Goal: Task Accomplishment & Management: Complete application form

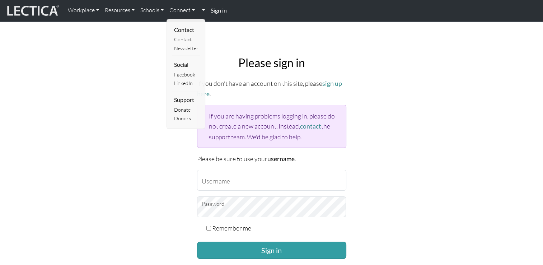
click at [319, 51] on div "Please sign in If you don't have an account on this site, please sign up here .…" at bounding box center [272, 170] width 158 height 241
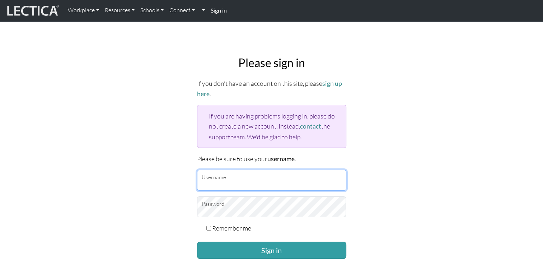
click at [226, 181] on input "Username" at bounding box center [271, 180] width 149 height 21
type input "[EMAIL_ADDRESS][DOMAIN_NAME]"
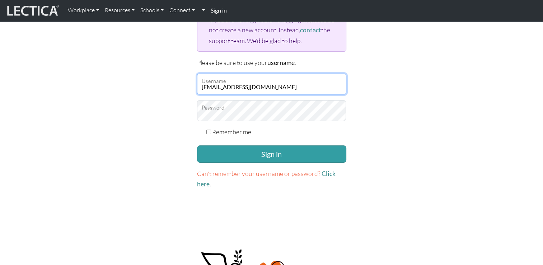
scroll to position [72, 0]
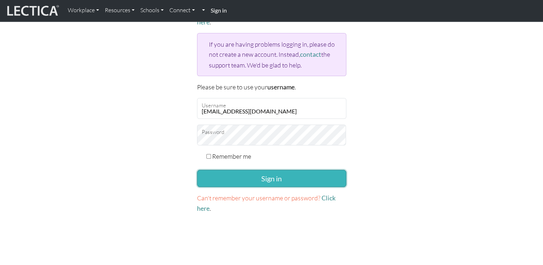
click at [268, 175] on button "Sign in" at bounding box center [271, 178] width 149 height 17
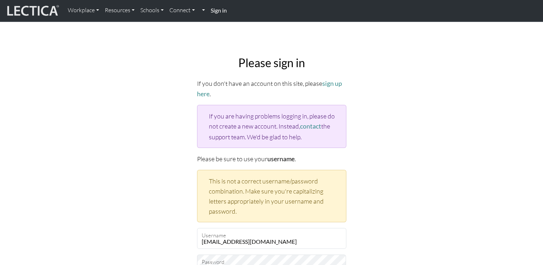
click at [223, 11] on strong "Sign in" at bounding box center [219, 10] width 16 height 7
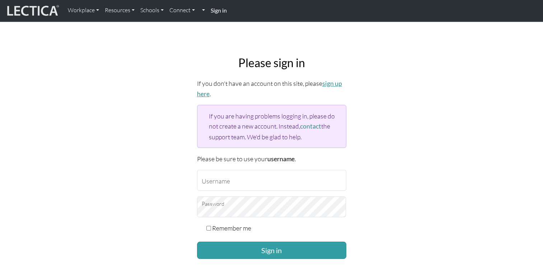
click at [333, 83] on link "sign up here" at bounding box center [269, 89] width 145 height 18
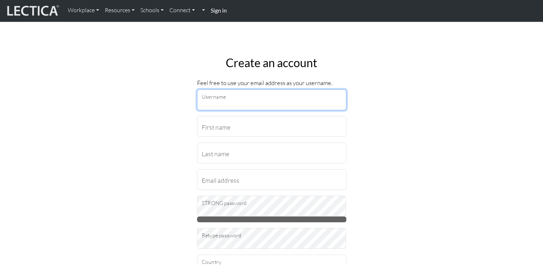
click at [247, 101] on input "Username" at bounding box center [271, 99] width 149 height 21
type input "Wikis"
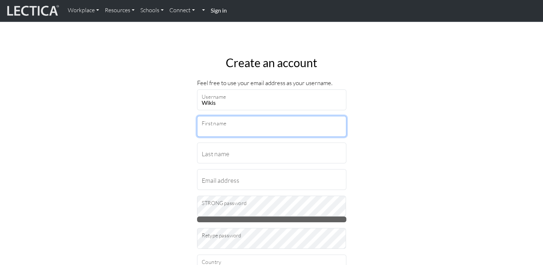
click at [241, 126] on input "First name" at bounding box center [271, 126] width 149 height 21
type input "Eva"
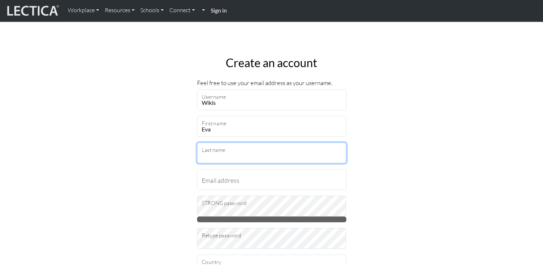
type input "[PERSON_NAME]"
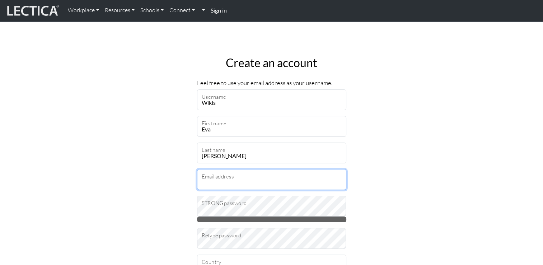
type input "[EMAIL_ADDRESS][DOMAIN_NAME]"
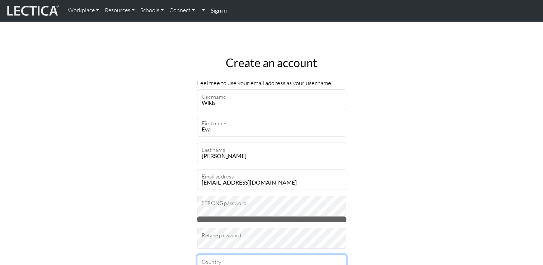
select select "216"
type input "18278"
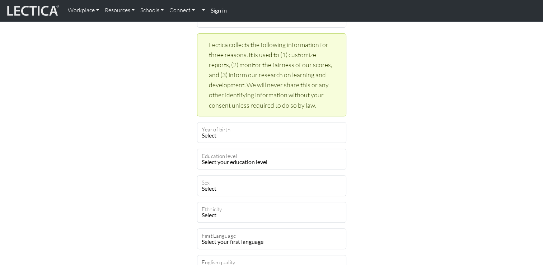
scroll to position [323, 0]
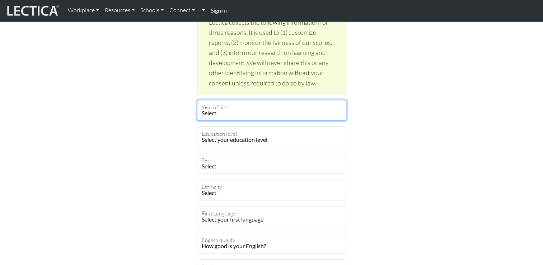
click at [254, 110] on select "Select 2025 2024 2023 2022 2021 2020 2019 2018 2017 2016 2015 2014 2013 2012 20…" at bounding box center [271, 110] width 149 height 21
select select "1967"
click at [197, 100] on select "Select 2025 2024 2023 2022 2021 2020 2019 2018 2017 2016 2015 2014 2013 2012 20…" at bounding box center [271, 110] width 149 height 21
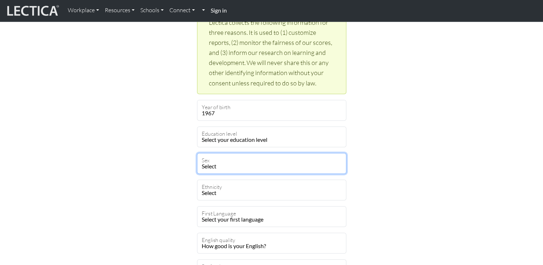
click at [243, 159] on select "Select Male Female Binary Non-binary Opt out" at bounding box center [271, 163] width 149 height 21
select select "female"
click at [197, 153] on select "Select Male Female Binary Non-binary Opt out" at bounding box center [271, 163] width 149 height 21
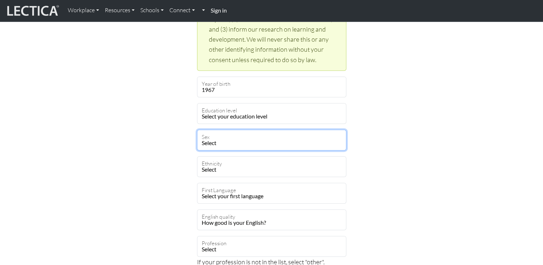
scroll to position [359, 0]
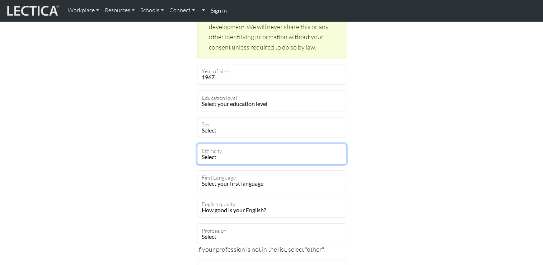
click at [258, 152] on select "Select [DEMOGRAPHIC_DATA] [DEMOGRAPHIC_DATA] Black [GEOGRAPHIC_DATA] Caucasian …" at bounding box center [271, 154] width 149 height 21
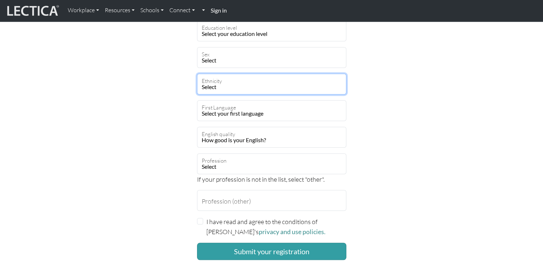
scroll to position [431, 0]
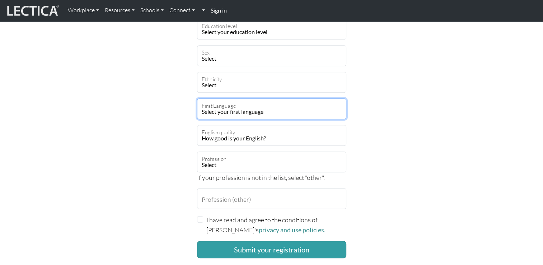
click at [286, 112] on select "Select your first language Abkhazian Achinese Acoli Adangme Adyghe Afar Afrihil…" at bounding box center [271, 108] width 149 height 21
click at [241, 113] on select "Select your first language Abkhazian Achinese Acoli Adangme Adyghe Afar Afrihil…" at bounding box center [271, 108] width 149 height 21
select select "2298"
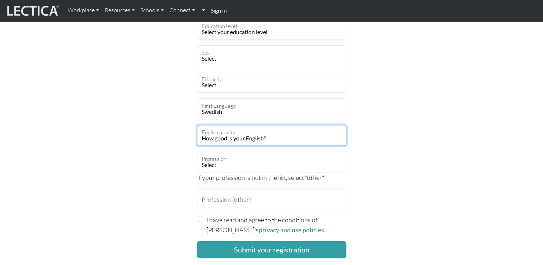
click at [243, 133] on select "How good is your English? Outstanding Excellent Very good Good Not so good Poor" at bounding box center [271, 135] width 149 height 21
select select "5"
click at [197, 125] on select "How good is your English? Outstanding Excellent Very good Good Not so good Poor" at bounding box center [271, 135] width 149 height 21
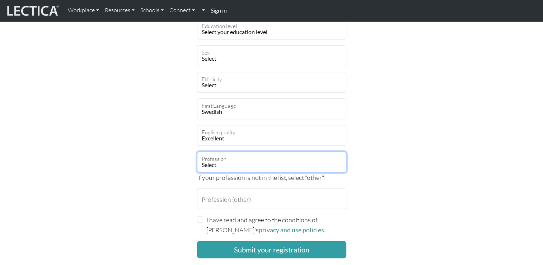
click at [243, 166] on select "Select academic accounting/finance administration arts: performing arts: visual…" at bounding box center [271, 162] width 149 height 21
select select "62"
click at [197, 152] on select "Select academic accounting/finance administration arts: performing arts: visual…" at bounding box center [271, 162] width 149 height 21
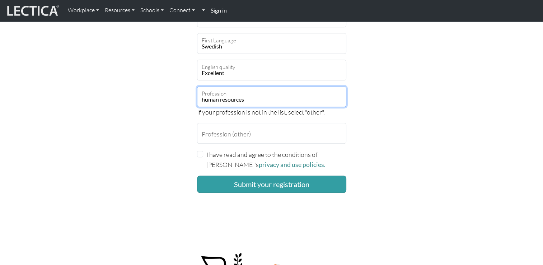
scroll to position [503, 0]
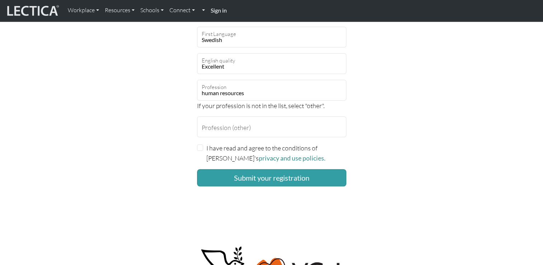
click at [200, 150] on div "I have read and agree to the conditions of Lectica's privacy and use policies." at bounding box center [271, 153] width 149 height 20
click at [200, 147] on input "I have read and agree to the conditions of Lectica's privacy and use policies." at bounding box center [200, 147] width 6 height 6
checkbox input "true"
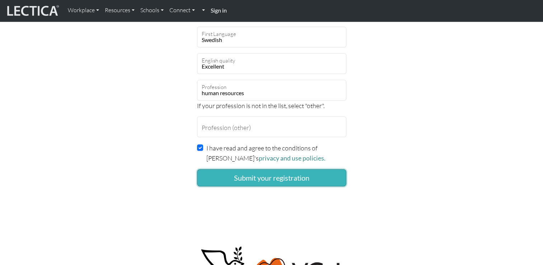
click at [276, 179] on button "Submit your registration" at bounding box center [271, 177] width 149 height 17
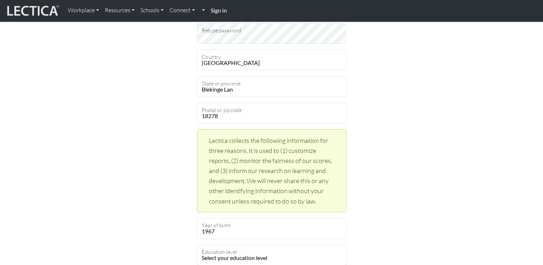
scroll to position [215, 0]
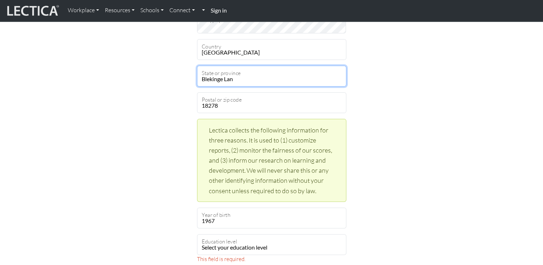
click at [241, 77] on select "Select Aakk,r [GEOGRAPHIC_DATA] Abashis Raioni [GEOGRAPHIC_DATA] [GEOGRAPHIC_DA…" at bounding box center [271, 76] width 149 height 21
click at [243, 75] on select "Select Aakk,r [GEOGRAPHIC_DATA] Abashis Raioni [GEOGRAPHIC_DATA] [GEOGRAPHIC_DA…" at bounding box center [271, 76] width 149 height 21
select select "9518"
click at [254, 83] on select "Select Aakk,r [GEOGRAPHIC_DATA] Abashis Raioni [GEOGRAPHIC_DATA] [GEOGRAPHIC_DA…" at bounding box center [271, 76] width 149 height 21
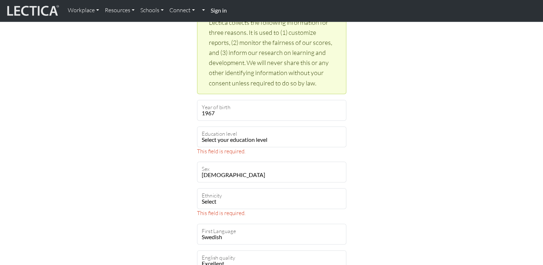
scroll to position [359, 0]
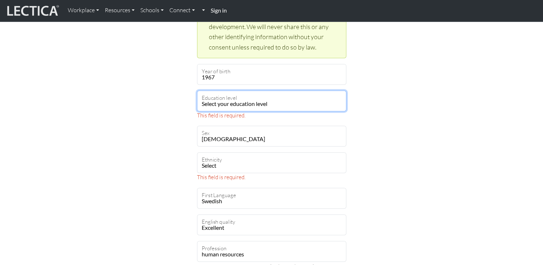
click at [252, 104] on select "Select your education level toddler pre-pre-pre-k pre-pre-k pre-k Kindergarten …" at bounding box center [271, 101] width 149 height 21
select select "21"
click at [197, 91] on select "Select your education level toddler pre-pre-pre-k pre-pre-k pre-k Kindergarten …" at bounding box center [271, 101] width 149 height 21
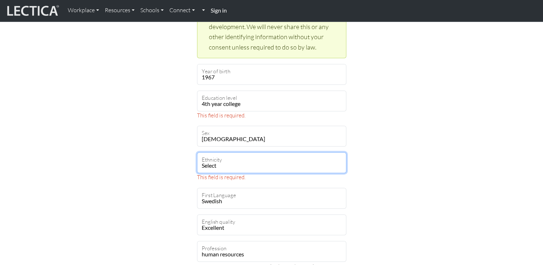
click at [267, 169] on select "Select [DEMOGRAPHIC_DATA] [DEMOGRAPHIC_DATA] Black [GEOGRAPHIC_DATA] Caucasian …" at bounding box center [271, 162] width 149 height 21
select select "120"
click at [197, 152] on select "Select [DEMOGRAPHIC_DATA] [DEMOGRAPHIC_DATA] Black [GEOGRAPHIC_DATA] Caucasian …" at bounding box center [271, 162] width 149 height 21
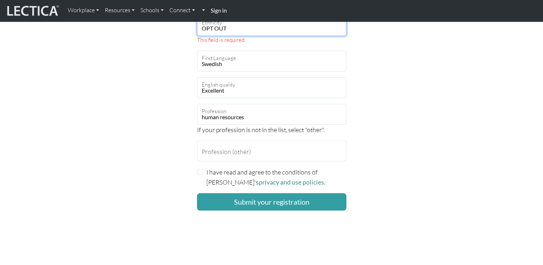
scroll to position [503, 0]
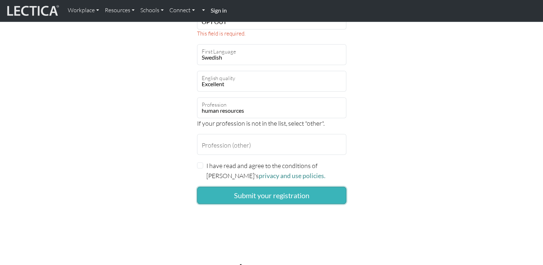
click at [263, 194] on button "Submit your registration" at bounding box center [271, 195] width 149 height 17
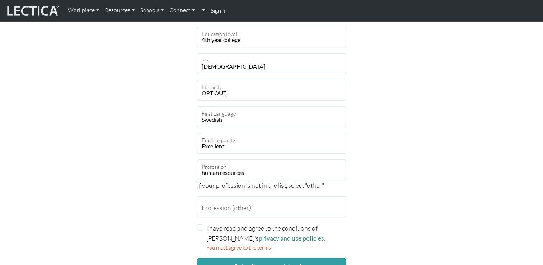
scroll to position [503, 0]
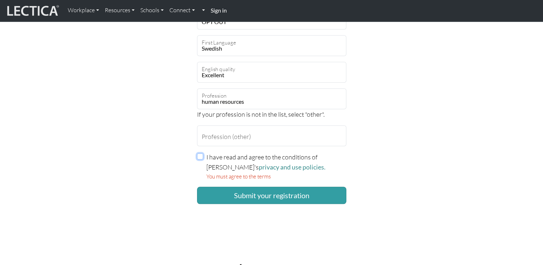
click at [200, 155] on input "I have read and agree to the conditions of Lectica's privacy and use policies." at bounding box center [200, 156] width 6 height 6
checkbox input "true"
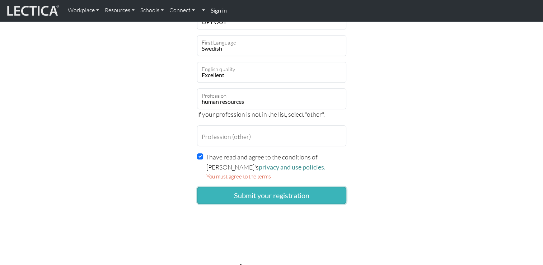
click at [283, 196] on button "Submit your registration" at bounding box center [271, 195] width 149 height 17
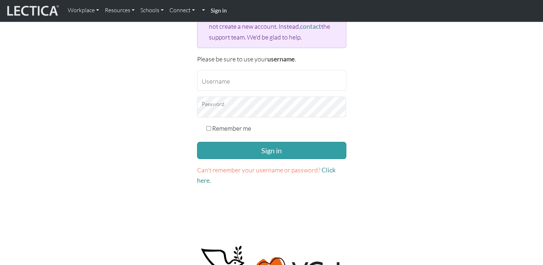
scroll to position [108, 0]
